Goal: Task Accomplishment & Management: Manage account settings

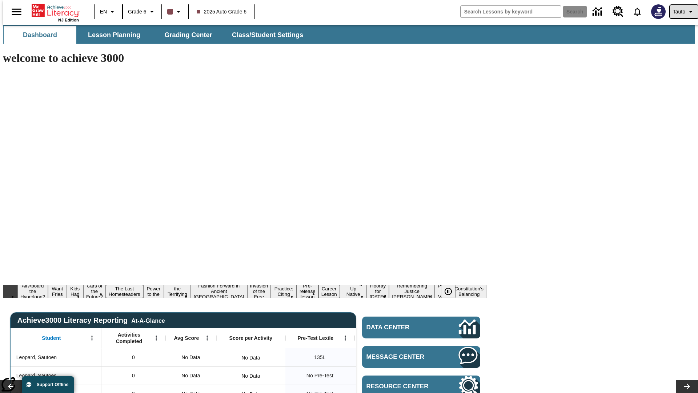
click at [681, 12] on span "Tauto" at bounding box center [679, 12] width 12 height 8
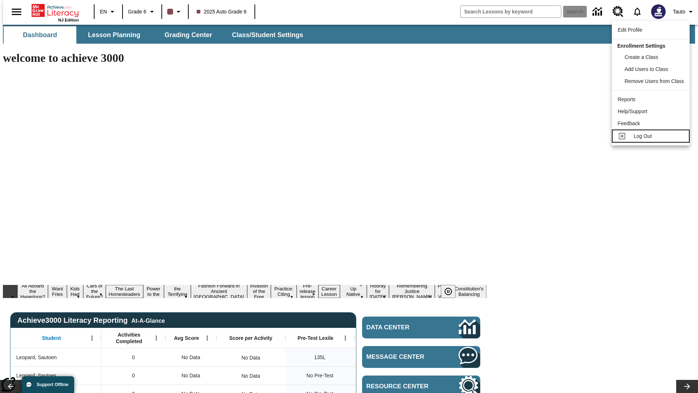
click at [652, 136] on span "Log Out" at bounding box center [643, 136] width 18 height 6
